Goal: Information Seeking & Learning: Learn about a topic

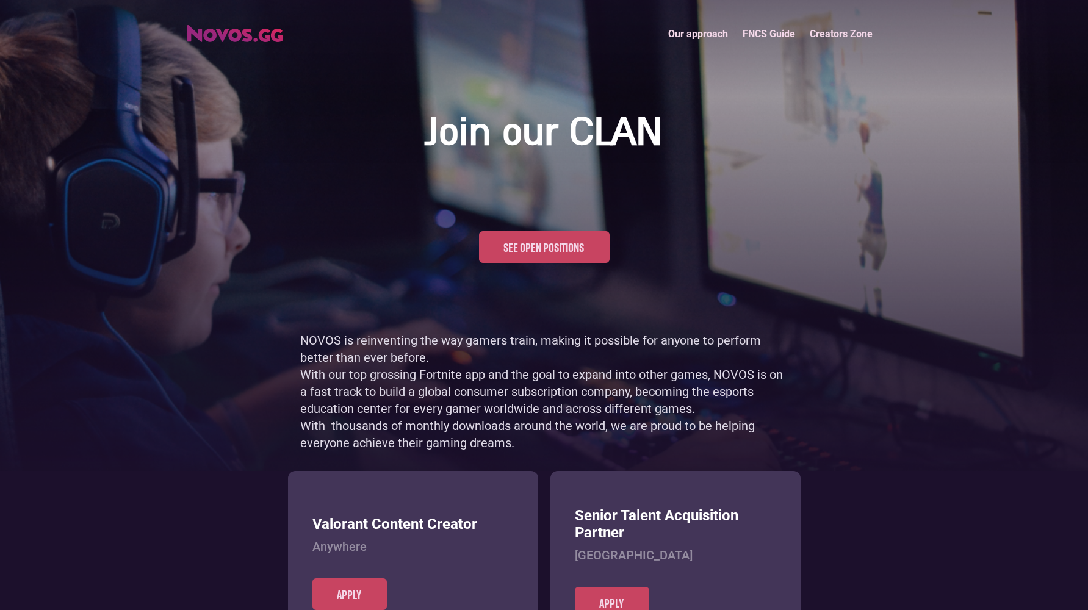
scroll to position [594, 0]
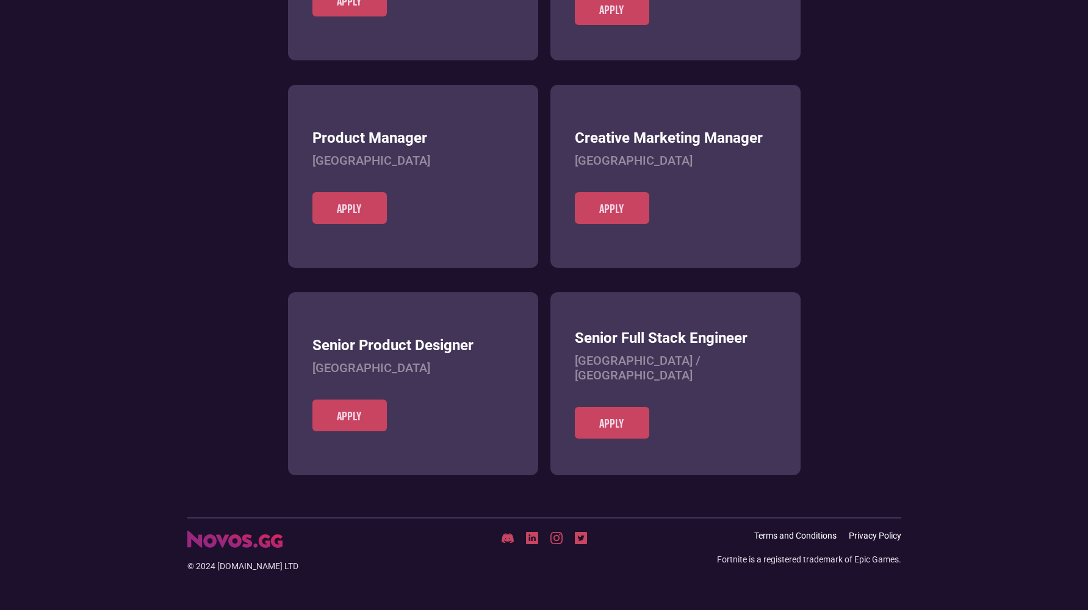
scroll to position [471, 0]
